Goal: Navigation & Orientation: Find specific page/section

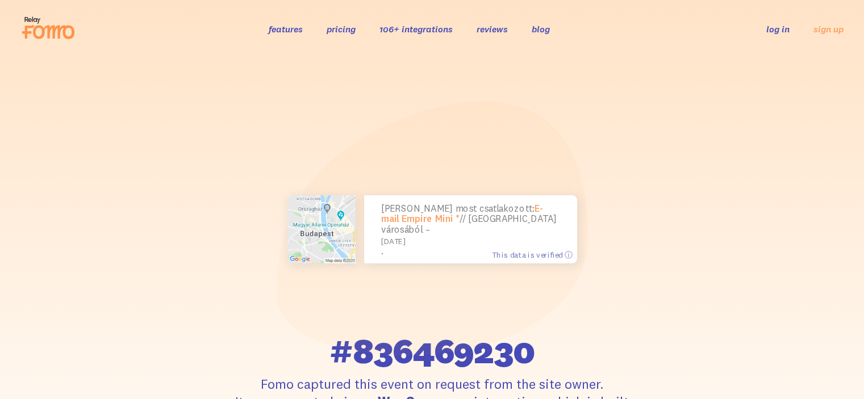
scroll to position [284, 0]
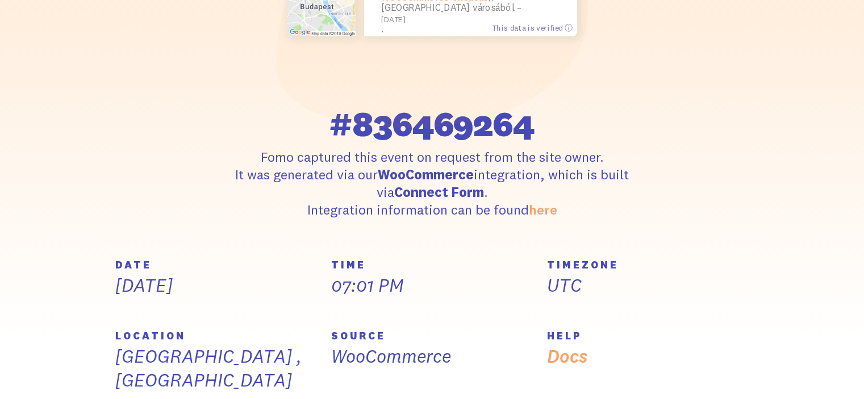
scroll to position [284, 0]
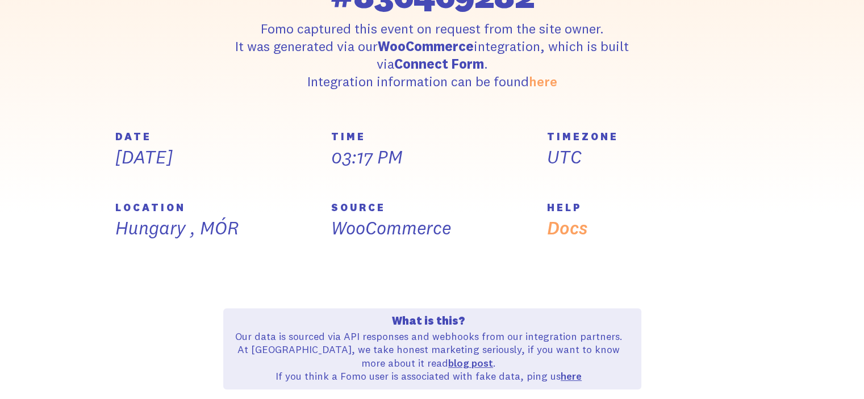
scroll to position [398, 0]
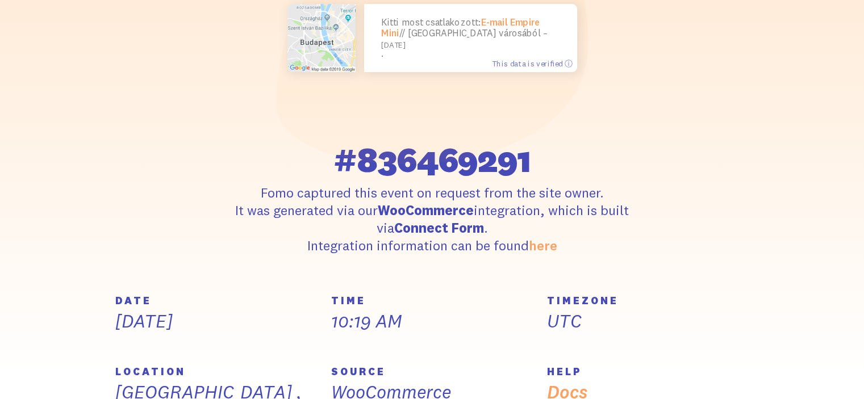
scroll to position [227, 0]
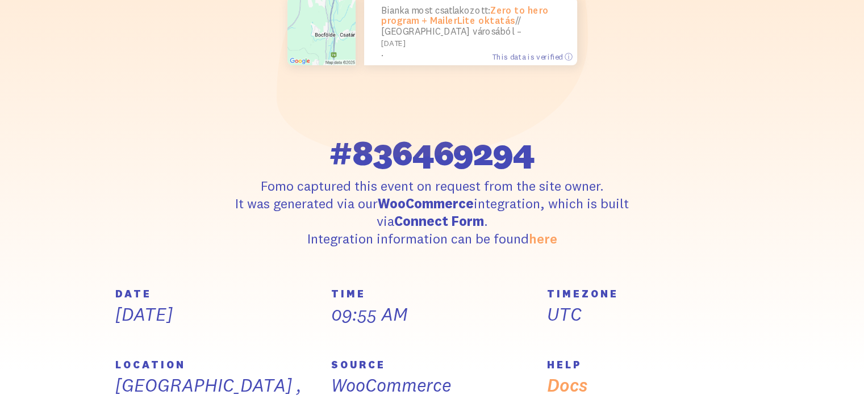
scroll to position [284, 0]
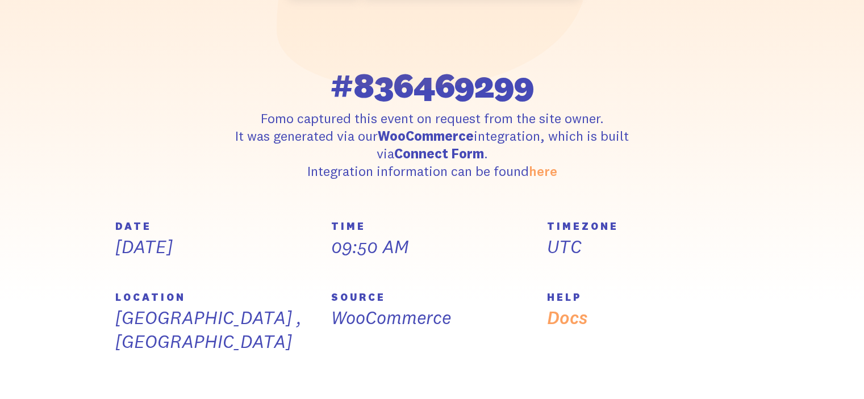
scroll to position [284, 0]
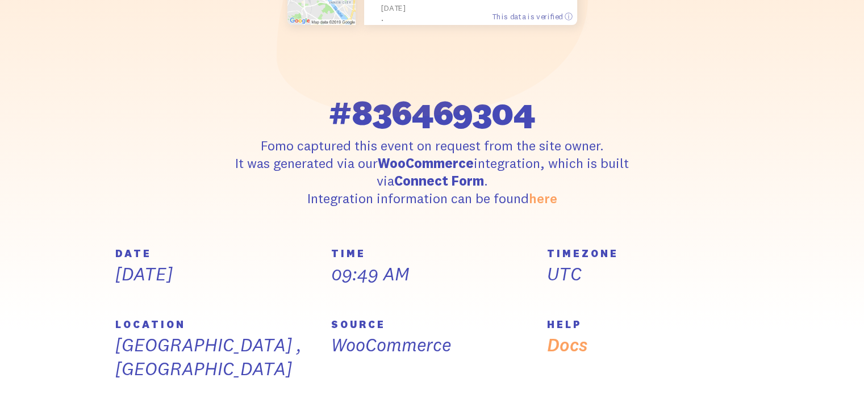
scroll to position [284, 0]
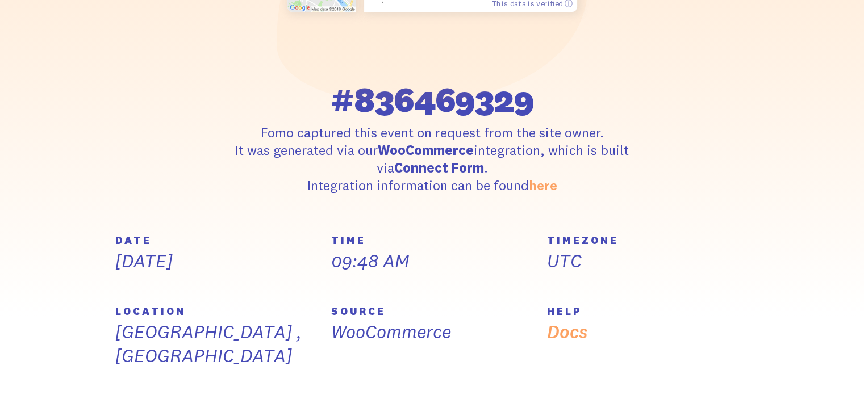
scroll to position [284, 0]
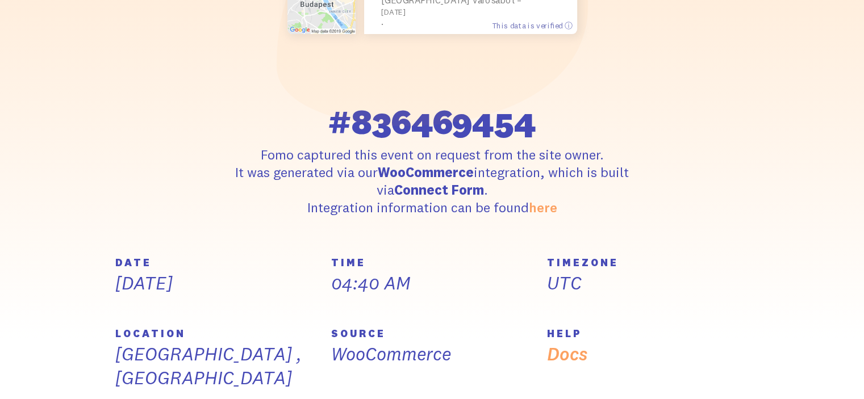
scroll to position [455, 0]
